Goal: Information Seeking & Learning: Learn about a topic

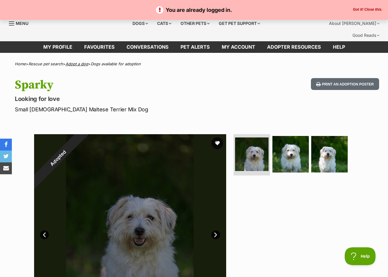
click at [81, 61] on link "Adopt a dog" at bounding box center [77, 63] width 23 height 5
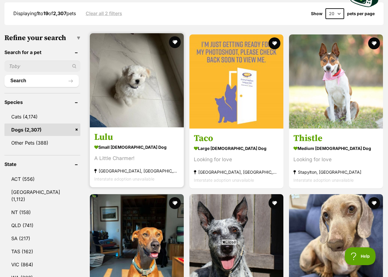
click at [91, 58] on img at bounding box center [137, 80] width 94 height 94
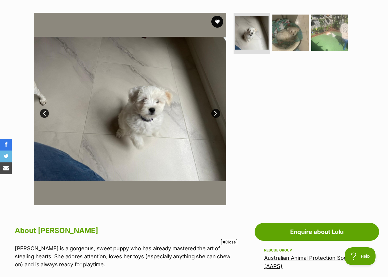
scroll to position [110, 0]
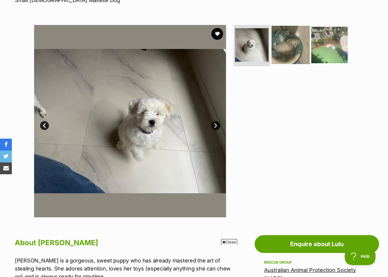
click at [288, 47] on img at bounding box center [291, 44] width 38 height 38
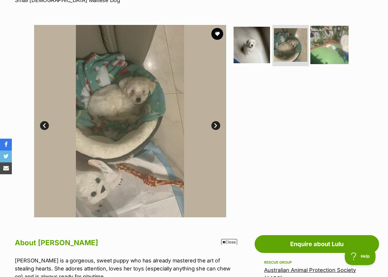
click at [332, 43] on img at bounding box center [329, 44] width 38 height 38
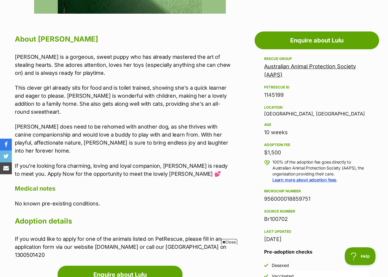
scroll to position [0, 0]
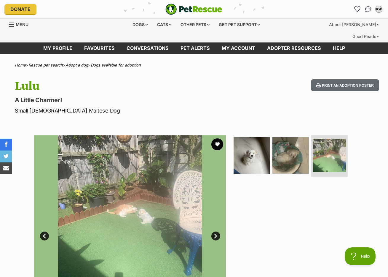
click at [74, 63] on link "Adopt a dog" at bounding box center [77, 65] width 23 height 5
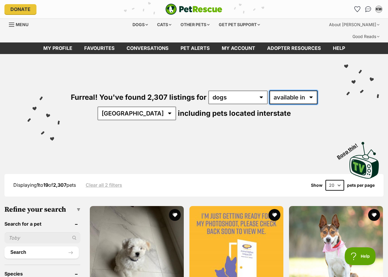
select select "disabled"
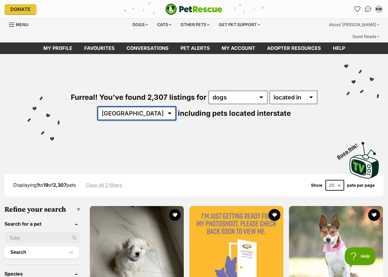
click at [145, 106] on select "Australia ACT NSW NT QLD SA TAS VIC WA" at bounding box center [137, 113] width 79 height 14
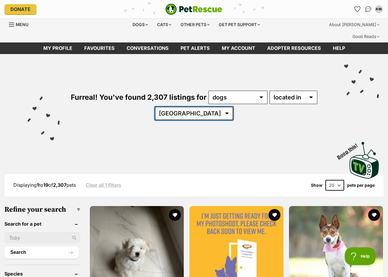
click at [200, 106] on select "Australia ACT NSW QLD SA TAS VIC WA" at bounding box center [194, 113] width 79 height 14
select select "NSW"
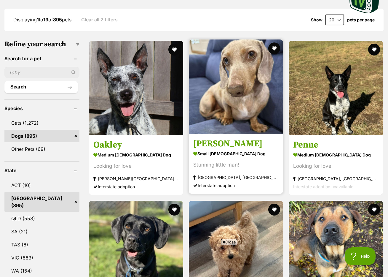
scroll to position [277, 0]
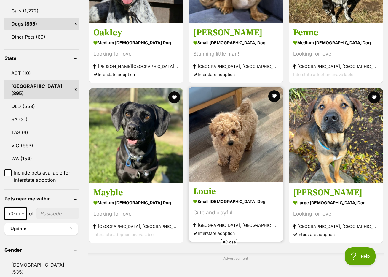
click at [189, 87] on img at bounding box center [236, 134] width 94 height 94
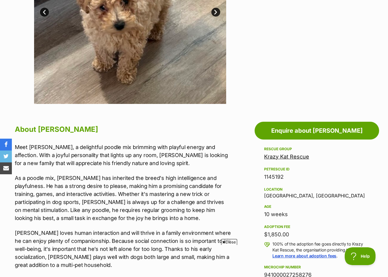
scroll to position [100, 0]
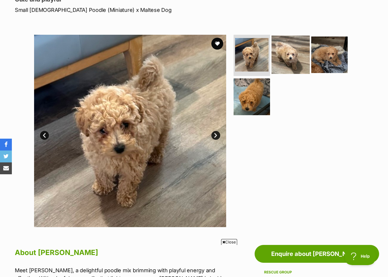
click at [288, 47] on img at bounding box center [291, 54] width 38 height 38
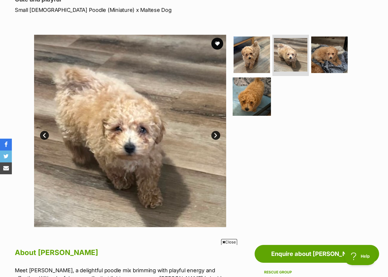
click at [259, 84] on img at bounding box center [252, 96] width 38 height 38
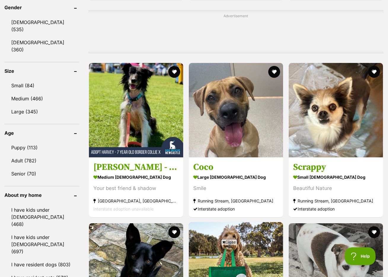
scroll to position [574, 0]
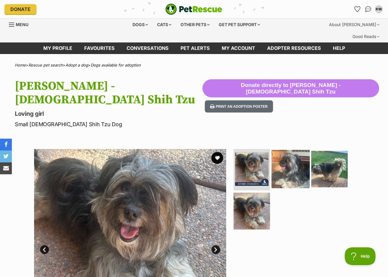
click at [280, 149] on img at bounding box center [291, 168] width 38 height 38
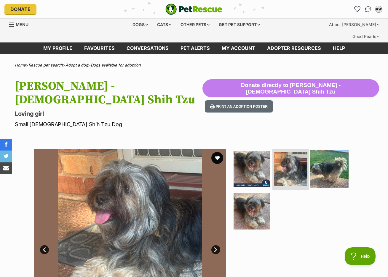
click at [326, 149] on img at bounding box center [329, 168] width 38 height 38
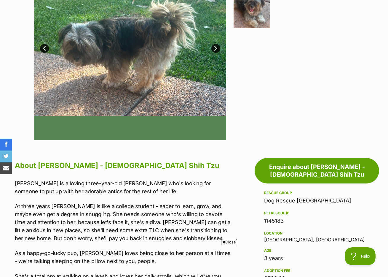
scroll to position [232, 0]
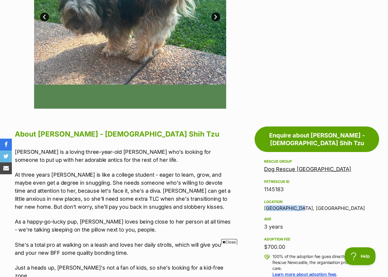
drag, startPoint x: 301, startPoint y: 182, endPoint x: 264, endPoint y: 182, distance: 37.1
click at [264, 198] on div "Location Cessnock, NSW" at bounding box center [317, 204] width 106 height 12
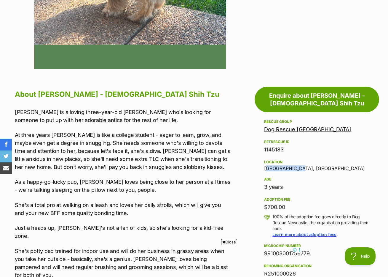
scroll to position [0, 0]
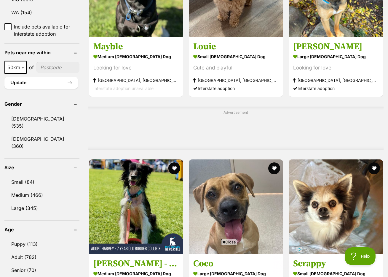
scroll to position [370, 0]
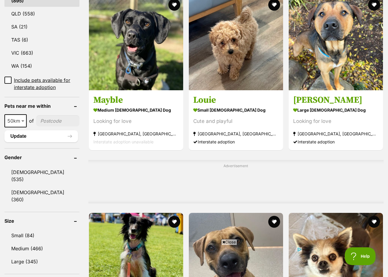
click at [48, 115] on input"] "postcode" at bounding box center [57, 120] width 43 height 11
type input"] "2026"
click at [15, 135] on button "Update" at bounding box center [41, 136] width 74 height 12
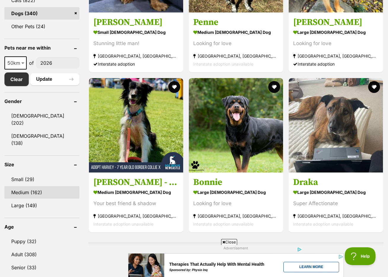
click at [49, 186] on link "Medium (162)" at bounding box center [41, 192] width 75 height 12
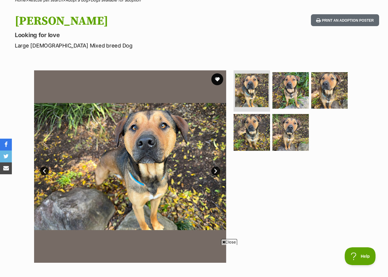
click at [266, 100] on ul at bounding box center [293, 112] width 122 height 84
click at [278, 113] on img at bounding box center [291, 132] width 38 height 38
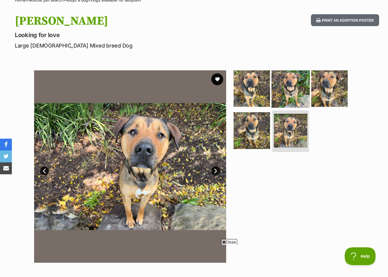
click at [285, 87] on img at bounding box center [291, 88] width 38 height 38
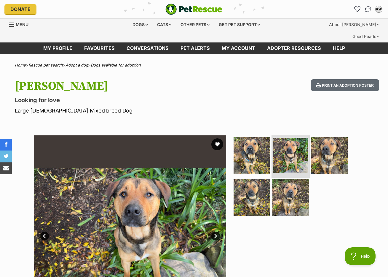
click at [283, 150] on img at bounding box center [290, 155] width 35 height 35
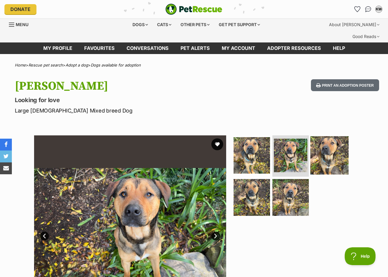
click at [321, 147] on img at bounding box center [329, 155] width 38 height 38
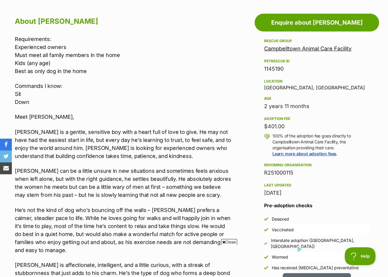
scroll to position [333, 0]
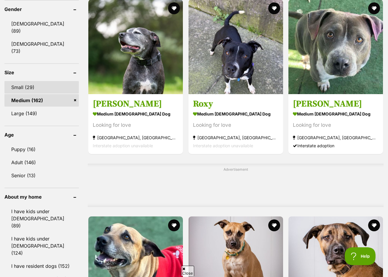
click at [42, 81] on link "Small (29)" at bounding box center [41, 87] width 74 height 12
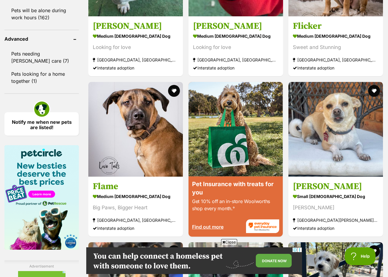
scroll to position [610, 0]
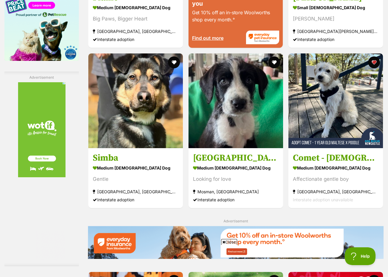
scroll to position [858, 0]
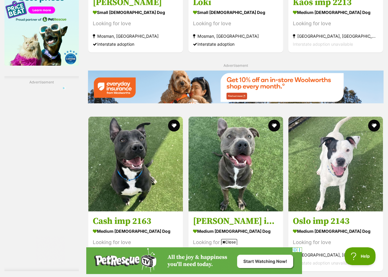
scroll to position [891, 0]
